Goal: Task Accomplishment & Management: Use online tool/utility

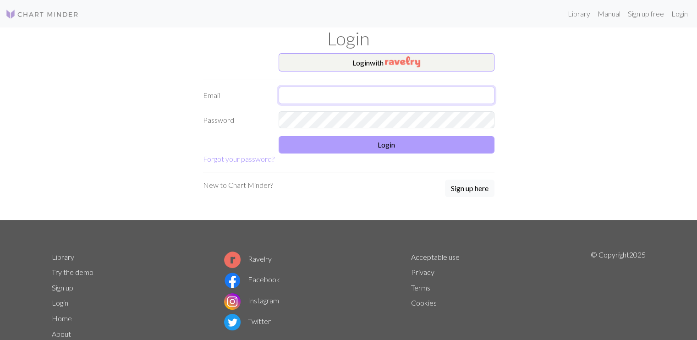
type input "[EMAIL_ADDRESS][DOMAIN_NAME]"
click at [425, 142] on button "Login" at bounding box center [387, 144] width 216 height 17
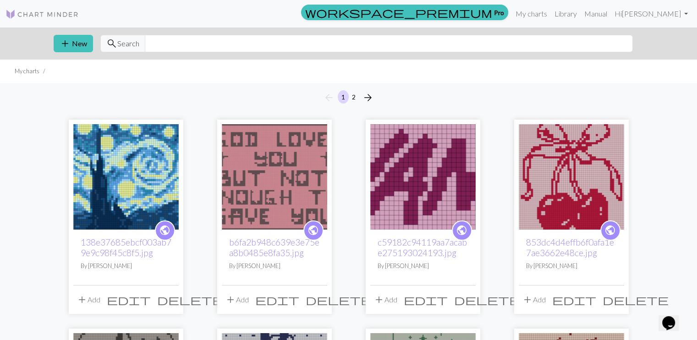
click at [288, 170] on img at bounding box center [274, 176] width 105 height 105
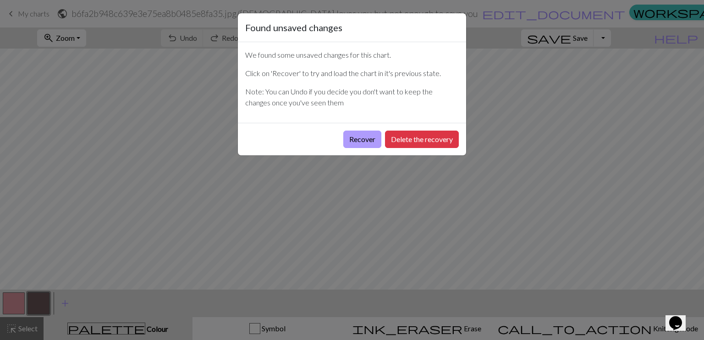
click at [352, 132] on button "Recover" at bounding box center [362, 139] width 38 height 17
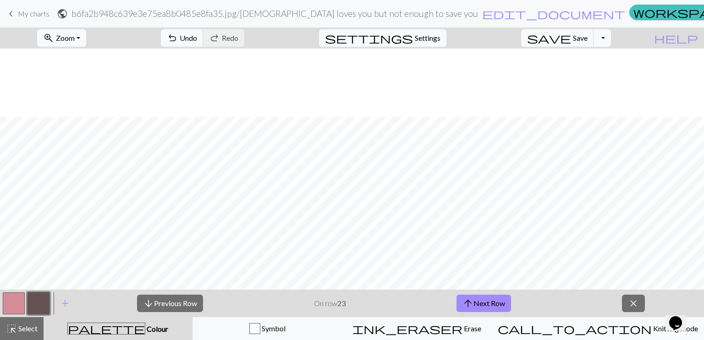
scroll to position [495, 0]
click at [86, 39] on button "zoom_in Zoom Zoom" at bounding box center [61, 37] width 49 height 17
click at [98, 85] on button "Fit height" at bounding box center [74, 87] width 72 height 15
click at [75, 40] on span "Zoom" at bounding box center [65, 37] width 19 height 9
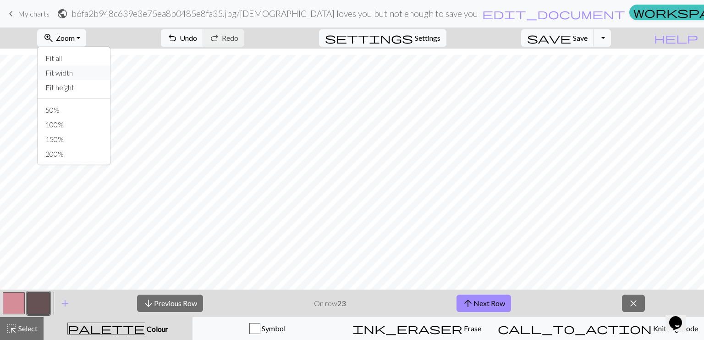
click at [91, 74] on button "Fit width" at bounding box center [74, 73] width 72 height 15
click at [491, 299] on button "arrow_upward Next Row" at bounding box center [484, 303] width 55 height 17
